Goal: Check status: Check status

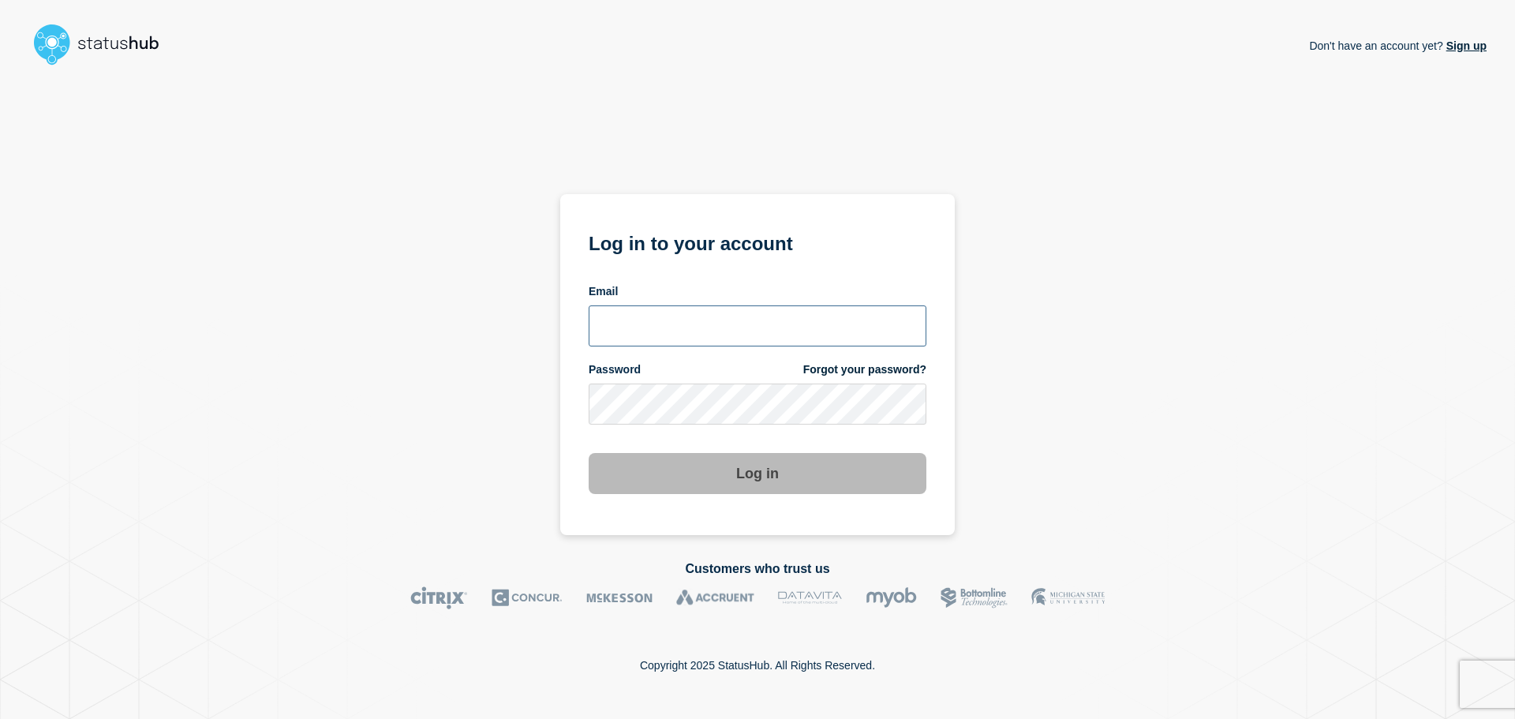
type input "[PERSON_NAME][EMAIL_ADDRESS][PERSON_NAME][DOMAIN_NAME]"
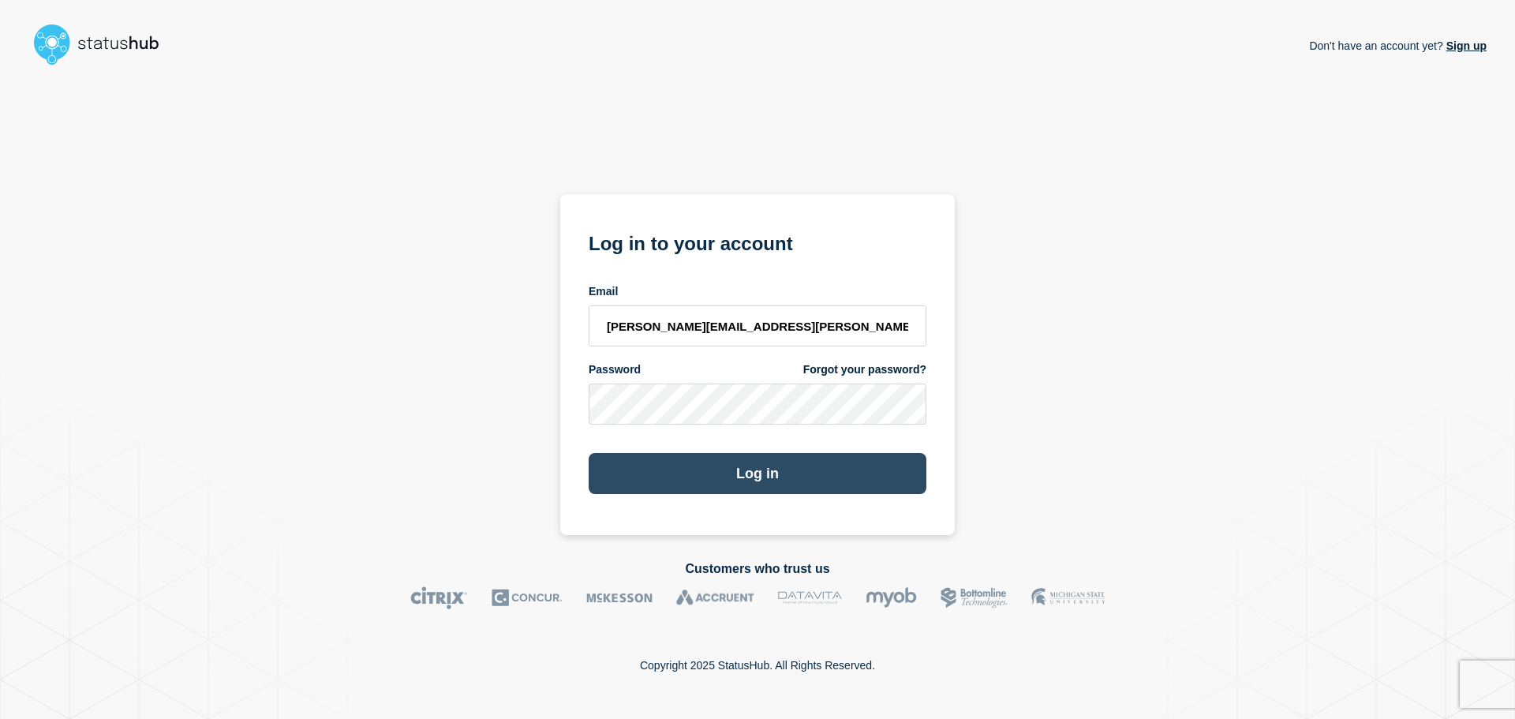
click at [771, 472] on button "Log in" at bounding box center [757, 473] width 338 height 41
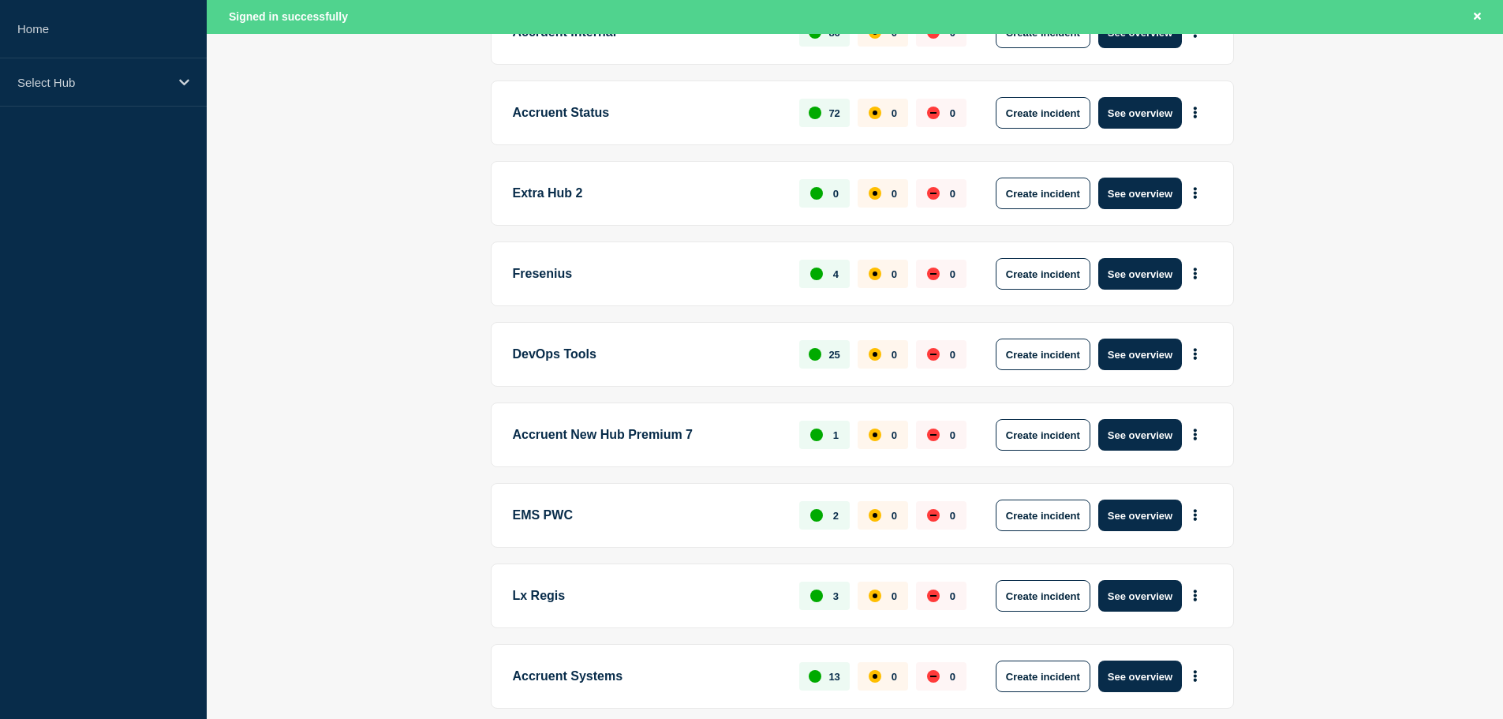
scroll to position [394, 0]
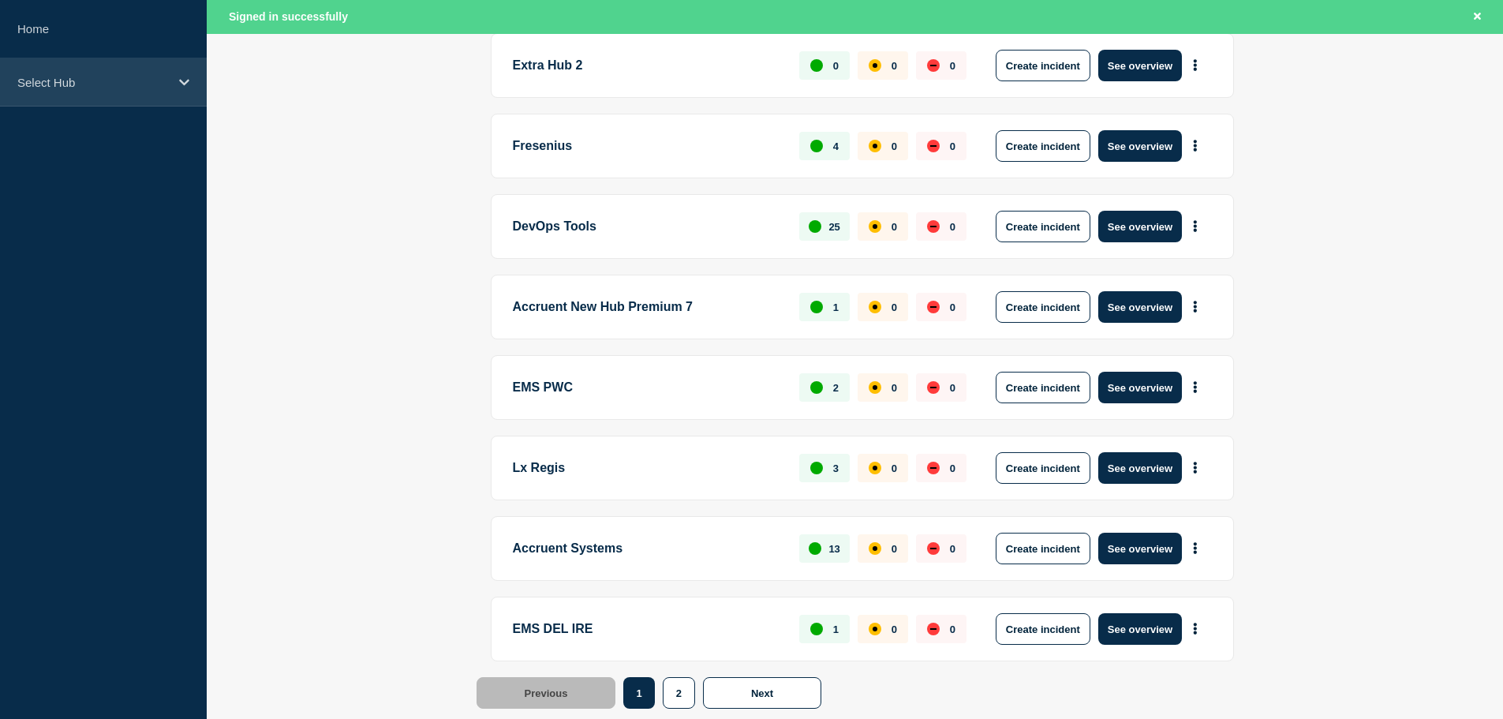
click at [179, 72] on div "Select Hub" at bounding box center [103, 82] width 207 height 48
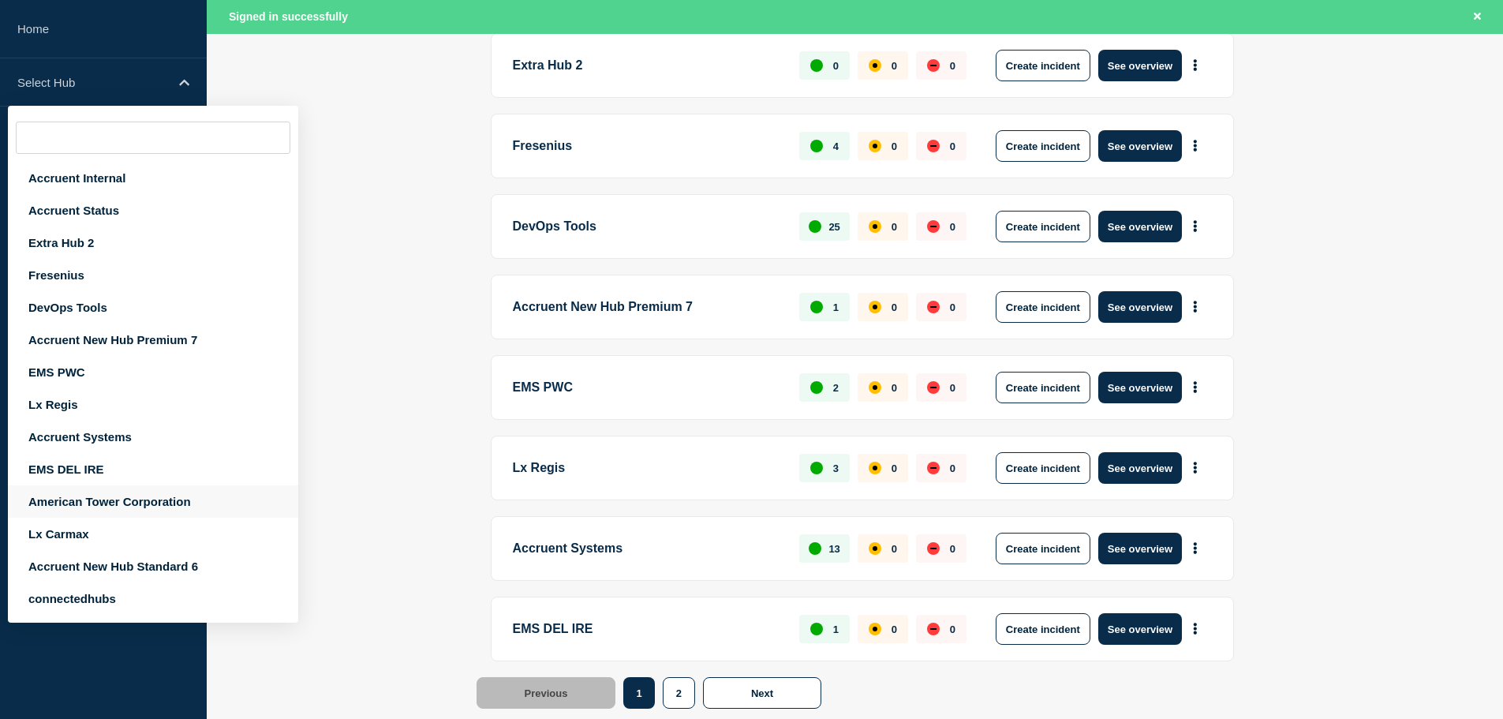
click at [122, 503] on div "American Tower Corporation" at bounding box center [153, 501] width 290 height 32
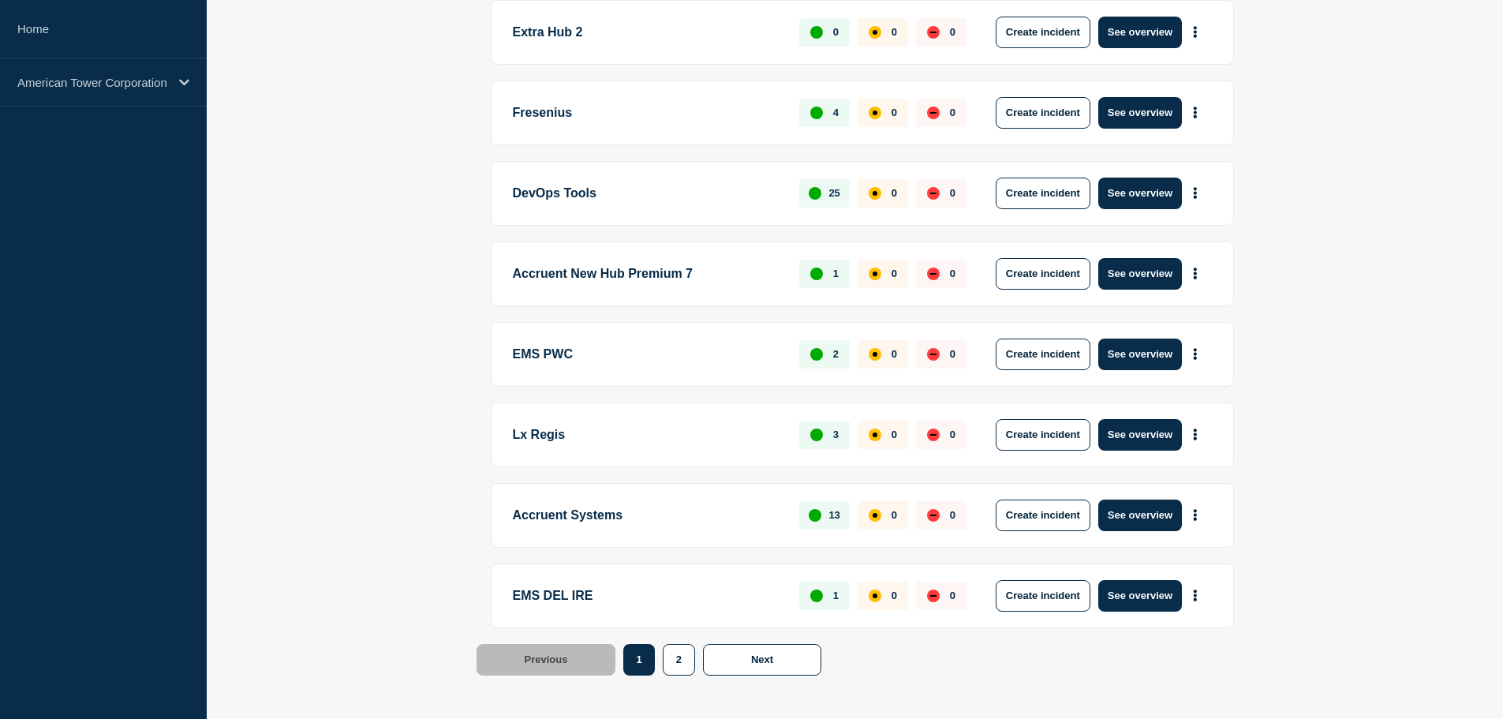
scroll to position [361, 0]
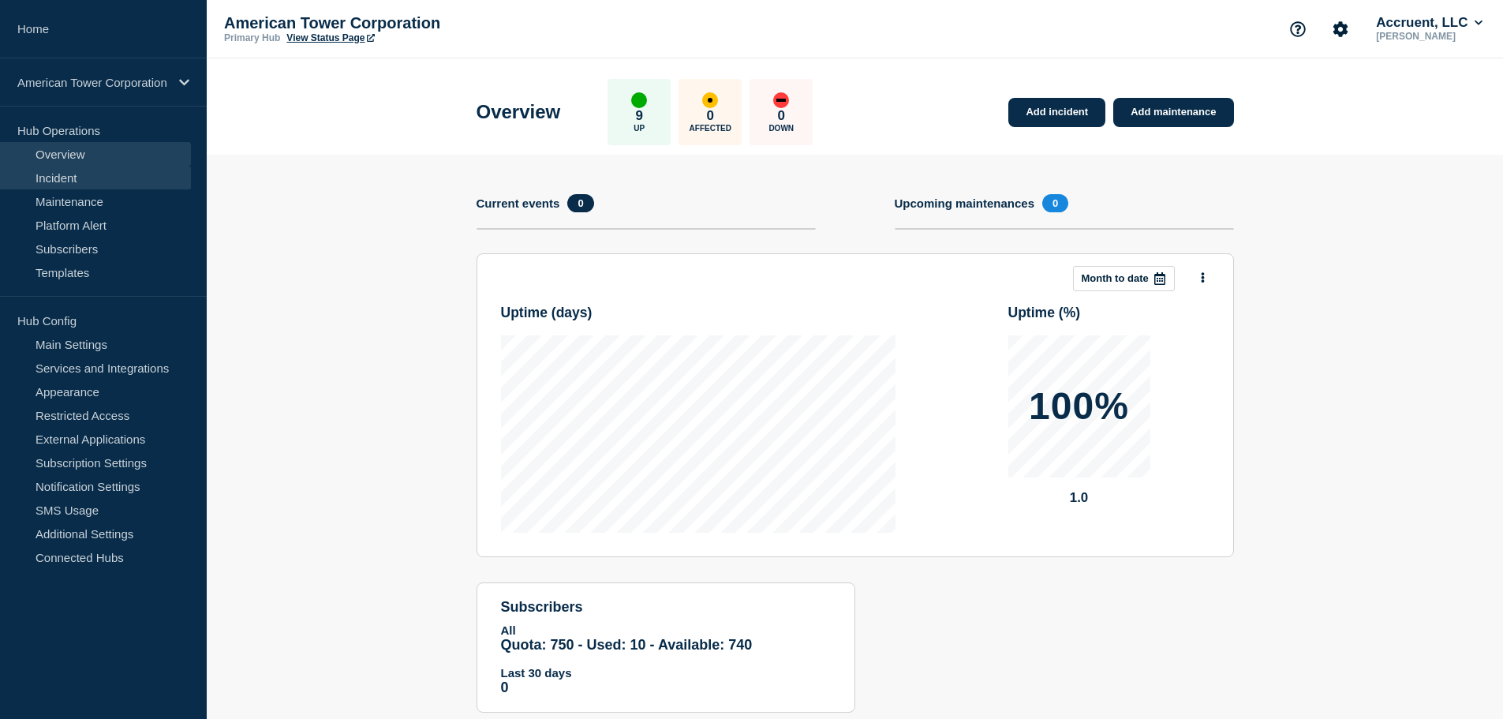
click at [84, 181] on link "Incident" at bounding box center [95, 178] width 191 height 24
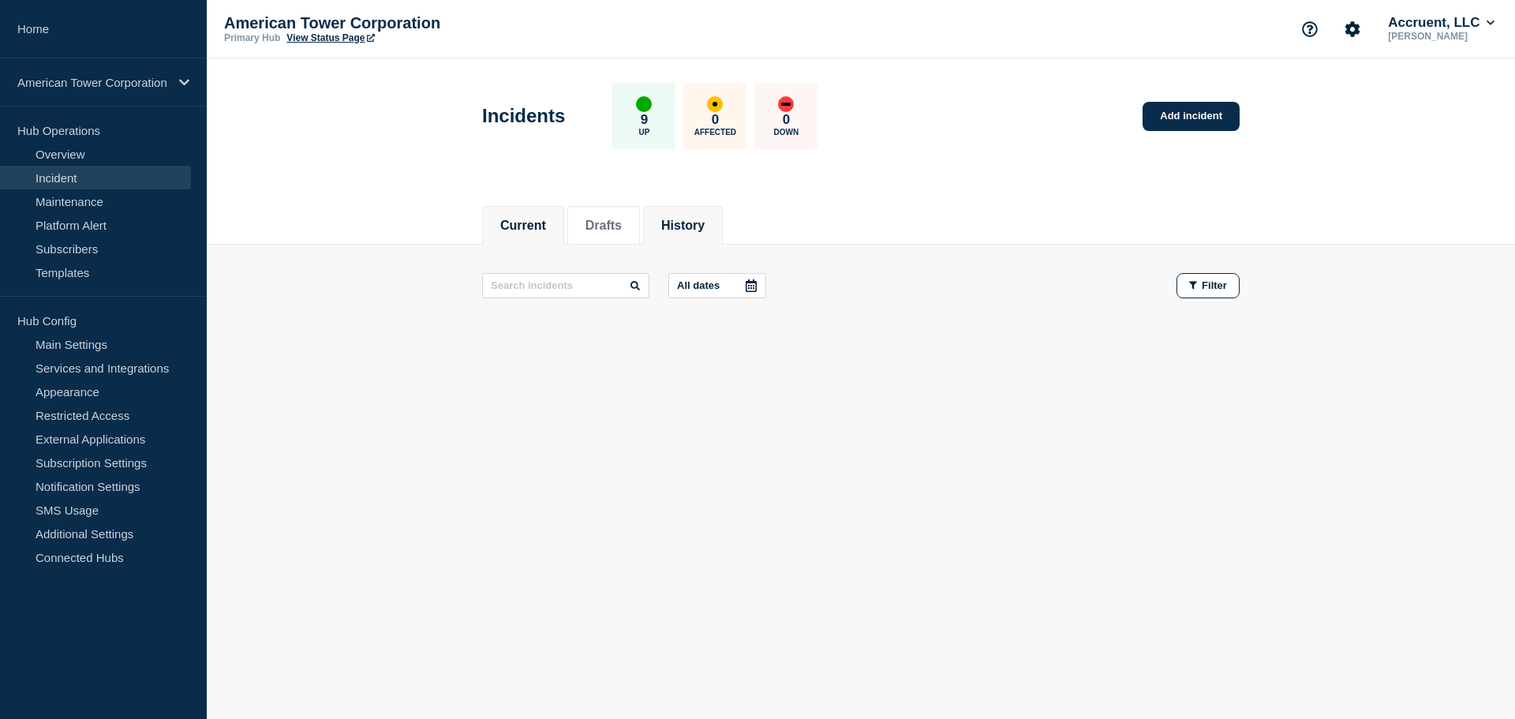
click at [704, 221] on button "History" at bounding box center [682, 226] width 43 height 14
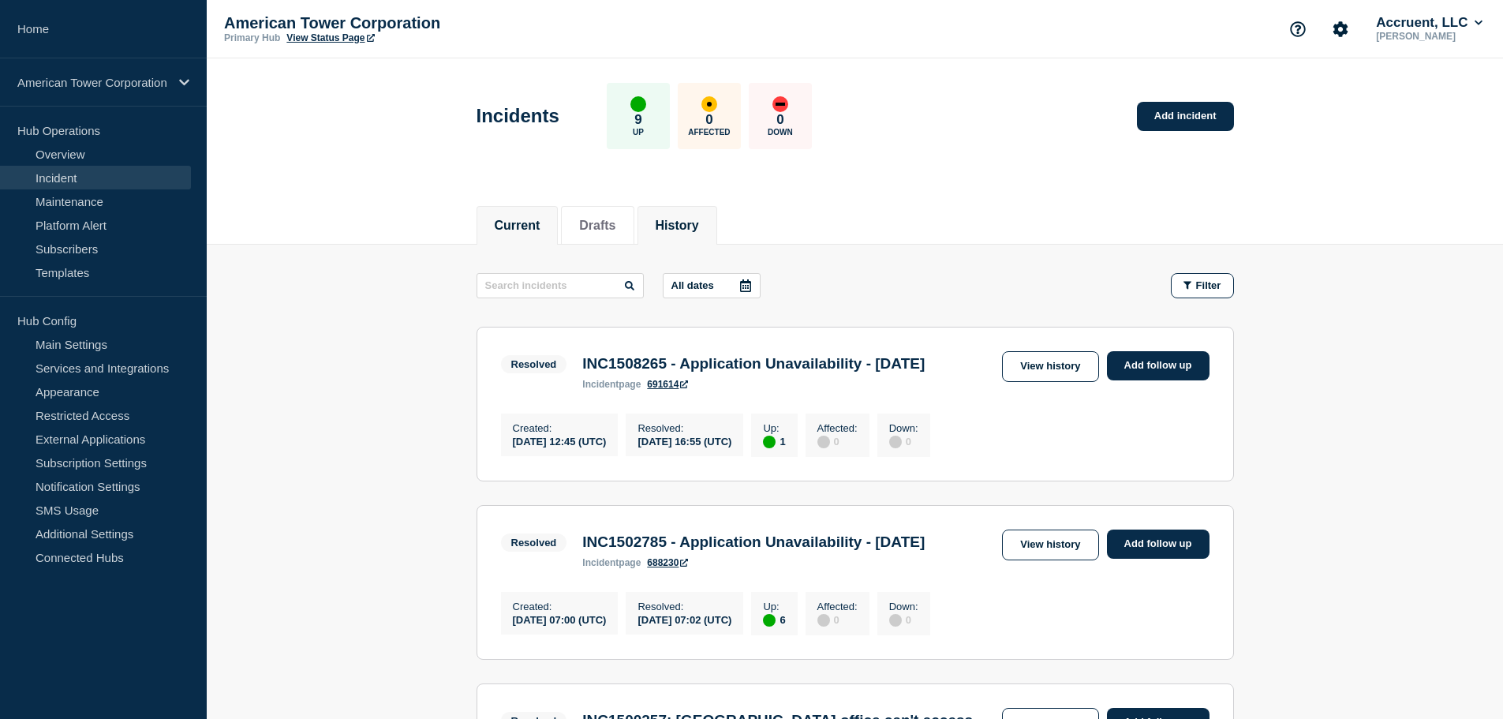
click at [525, 222] on button "Current" at bounding box center [518, 226] width 46 height 14
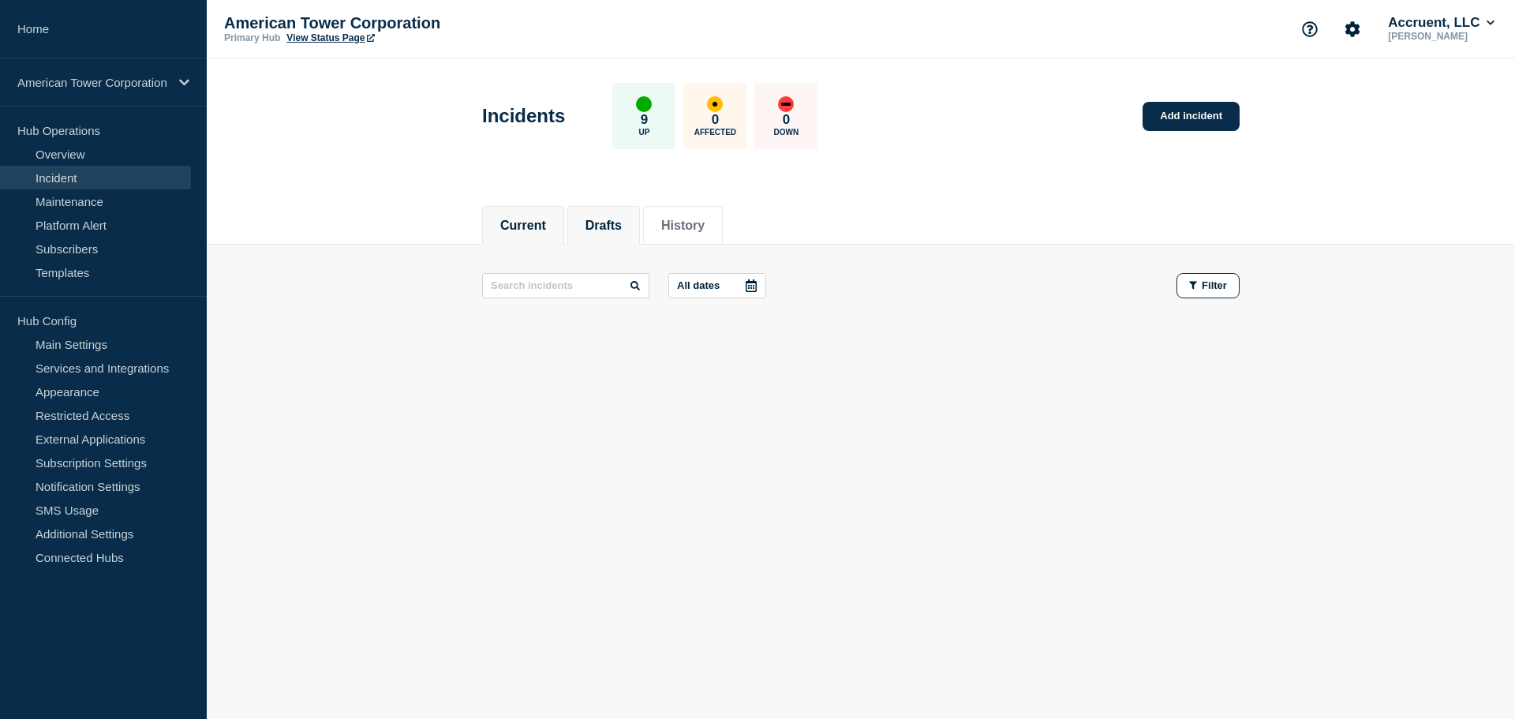
click at [614, 229] on button "Drafts" at bounding box center [603, 226] width 36 height 14
click at [704, 227] on button "History" at bounding box center [682, 226] width 43 height 14
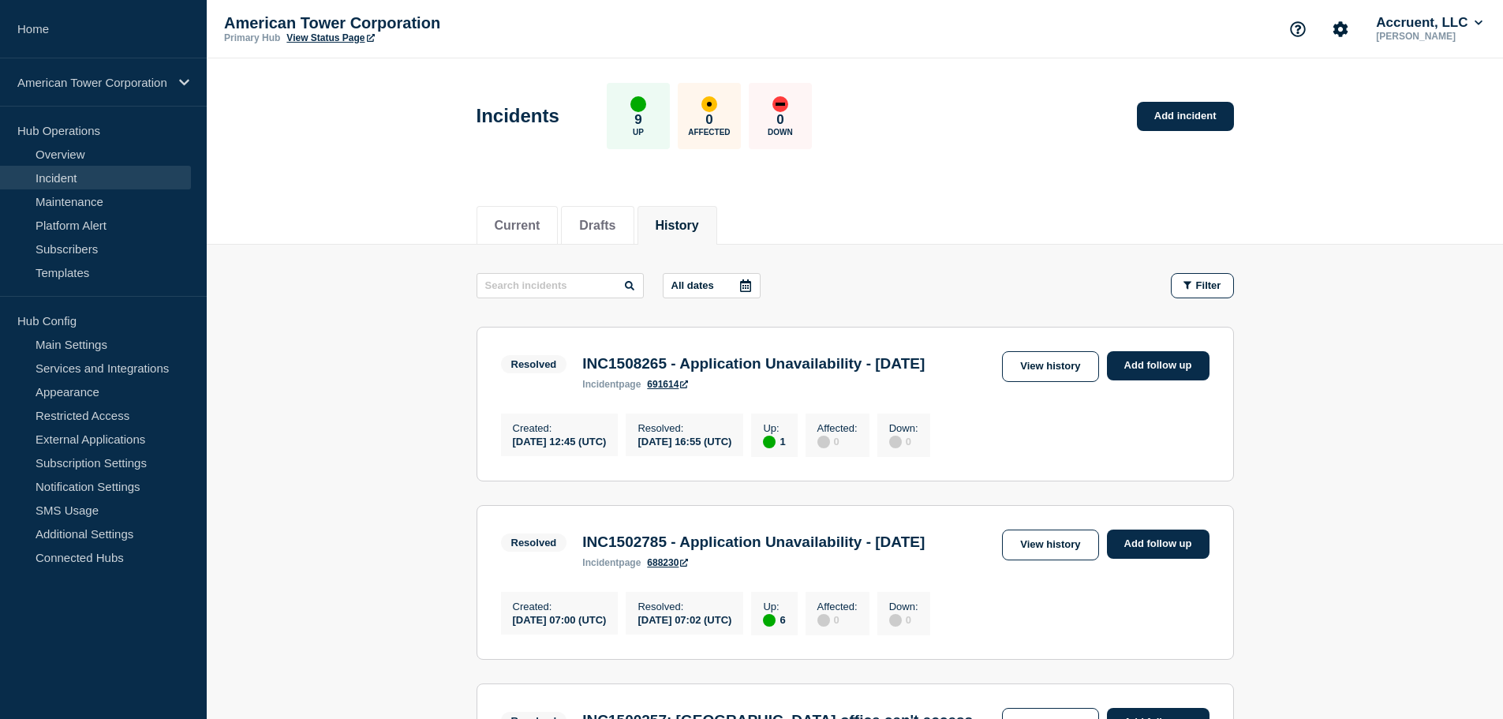
click at [313, 39] on link "View Status Page" at bounding box center [330, 37] width 88 height 11
